Goal: Task Accomplishment & Management: Use online tool/utility

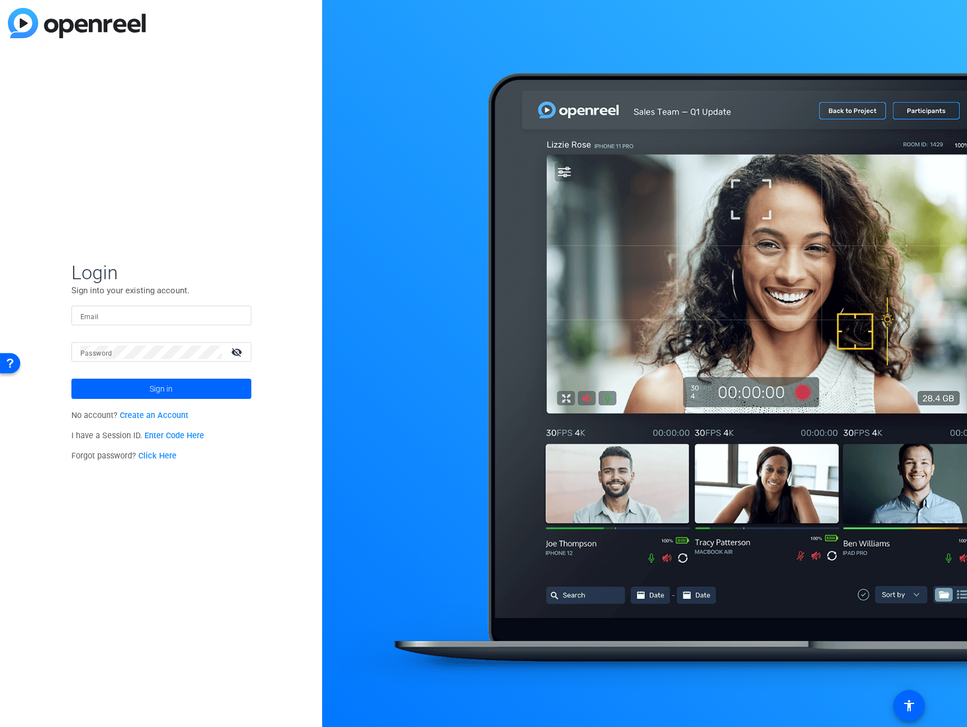
click at [150, 318] on input "Email" at bounding box center [161, 315] width 162 height 13
type input "chua.joh"
type input "[PERSON_NAME][EMAIL_ADDRESS][PERSON_NAME][DOMAIN_NAME]"
click at [71, 379] on button "Sign in" at bounding box center [161, 389] width 180 height 20
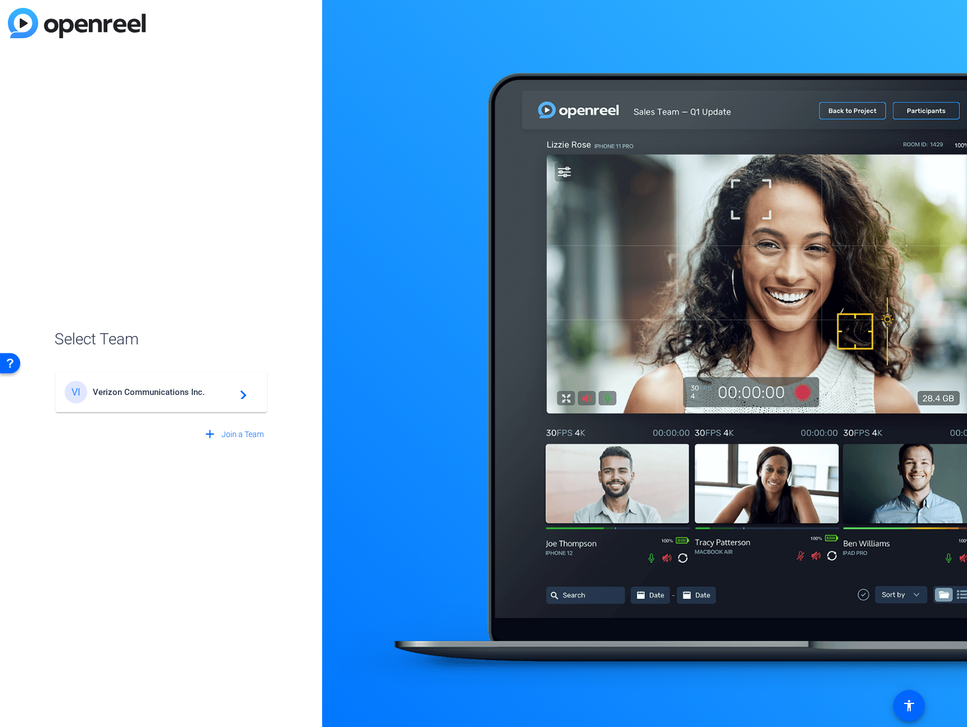
click at [199, 408] on mat-card-content "VI Verizon Communications Inc. navigate_next" at bounding box center [161, 392] width 211 height 40
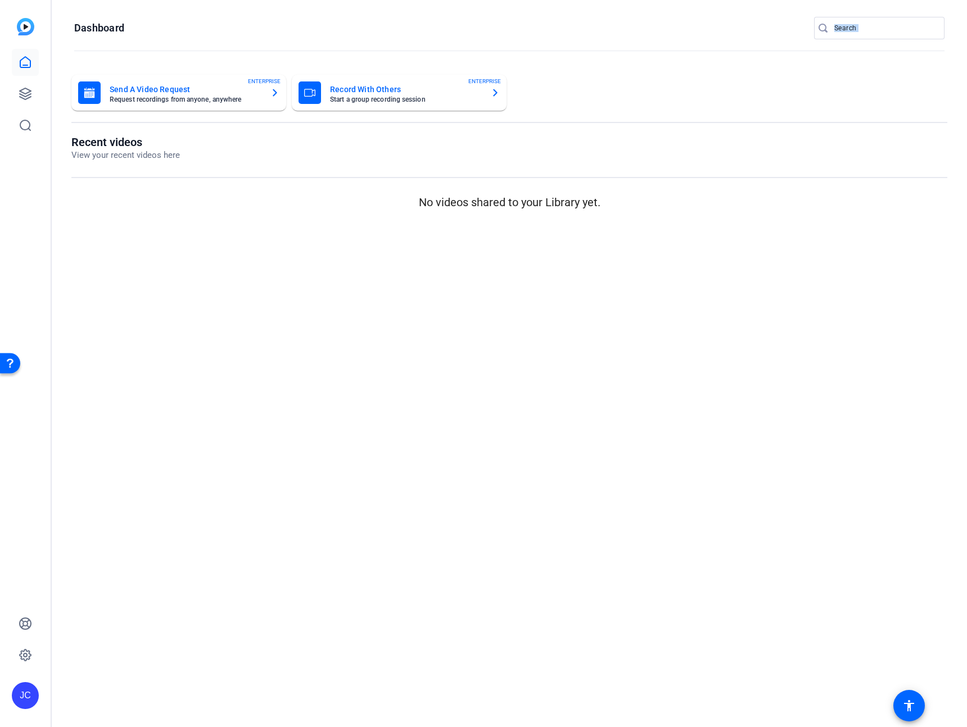
drag, startPoint x: 119, startPoint y: 46, endPoint x: 90, endPoint y: 105, distance: 65.1
click at [90, 105] on mat-sidenav-content "Dashboard Send A Video Request Request recordings from anyone, anywhere ENTERPR…" at bounding box center [509, 363] width 915 height 727
click at [75, 117] on openreel-dashboard-quick-actions "Send A Video Request Request recordings from anyone, anywhere ENTERPRISE Record…" at bounding box center [509, 105] width 876 height 61
click at [35, 94] on link at bounding box center [25, 93] width 27 height 27
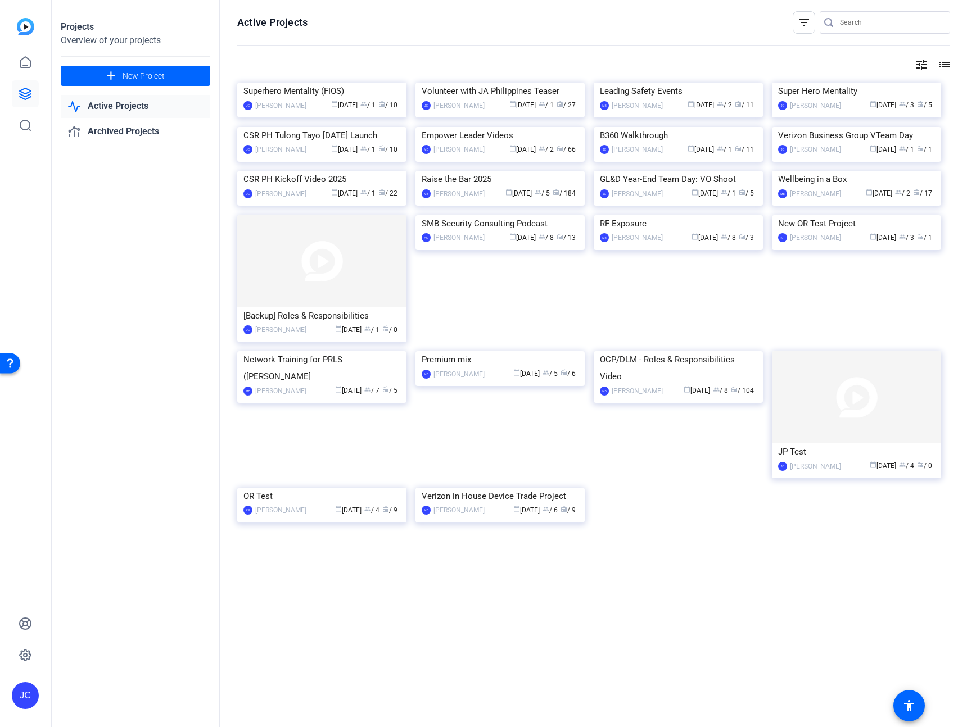
click at [102, 420] on div "Projects Overview of your projects add New Project Active Projects Archived Pro…" at bounding box center [136, 363] width 169 height 727
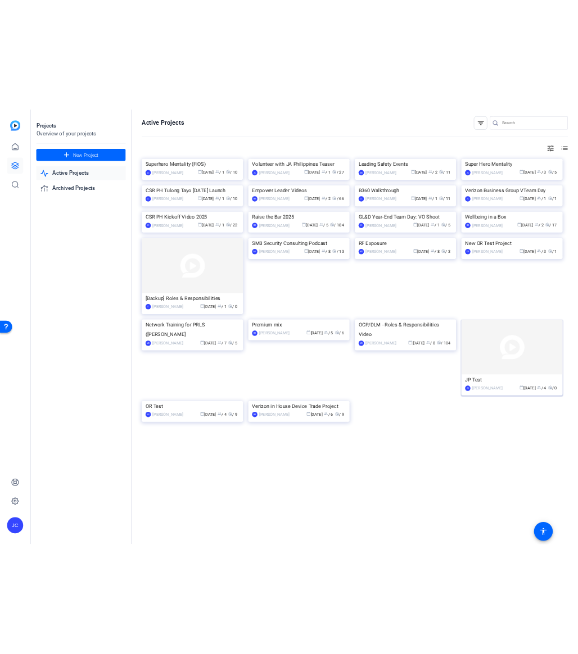
scroll to position [189, 0]
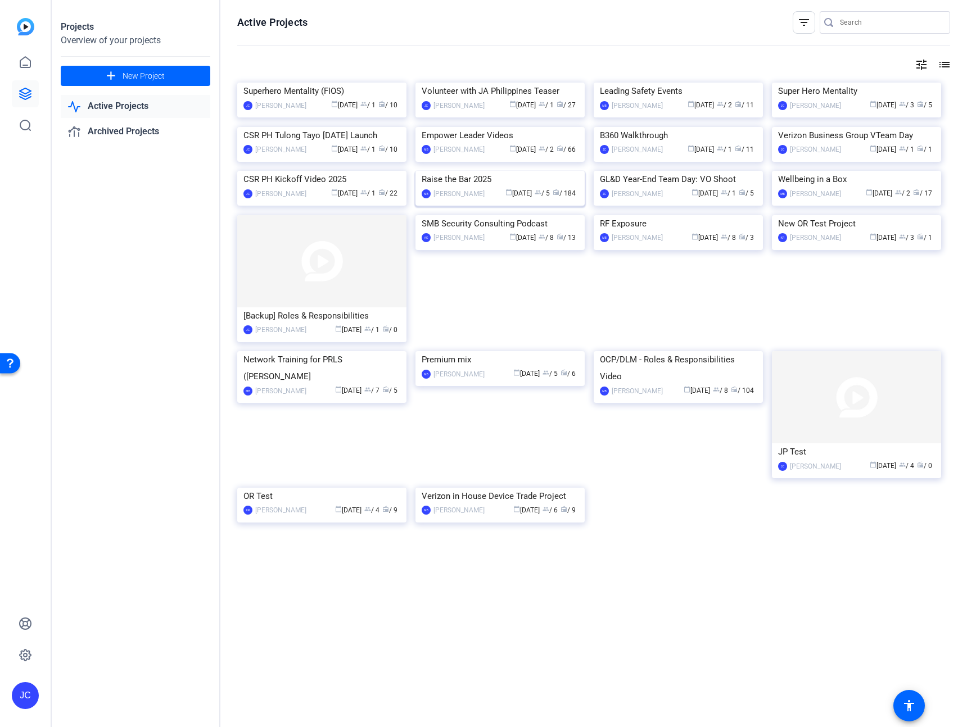
click at [478, 171] on img at bounding box center [499, 171] width 169 height 0
